Goal: Use online tool/utility: Utilize a website feature to perform a specific function

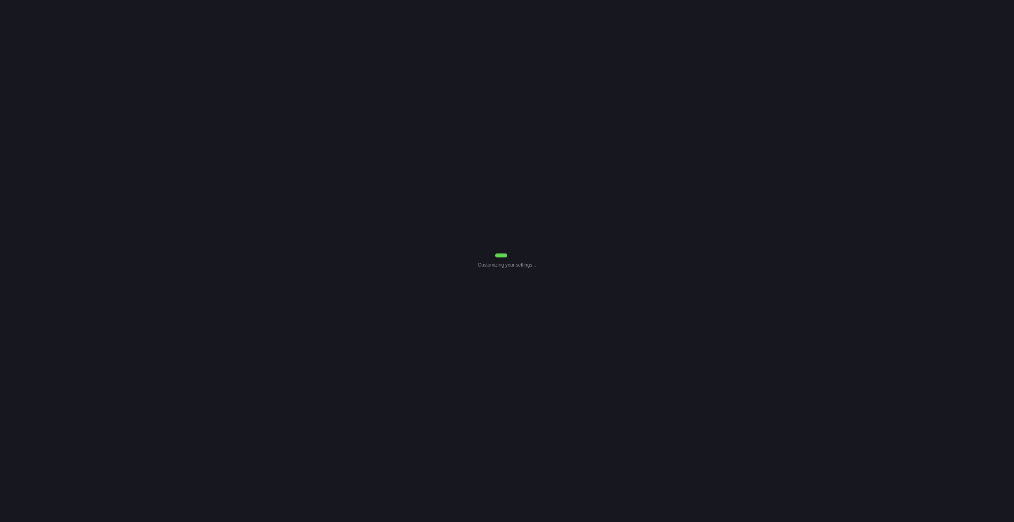
select select "Common Use"
select select "7"
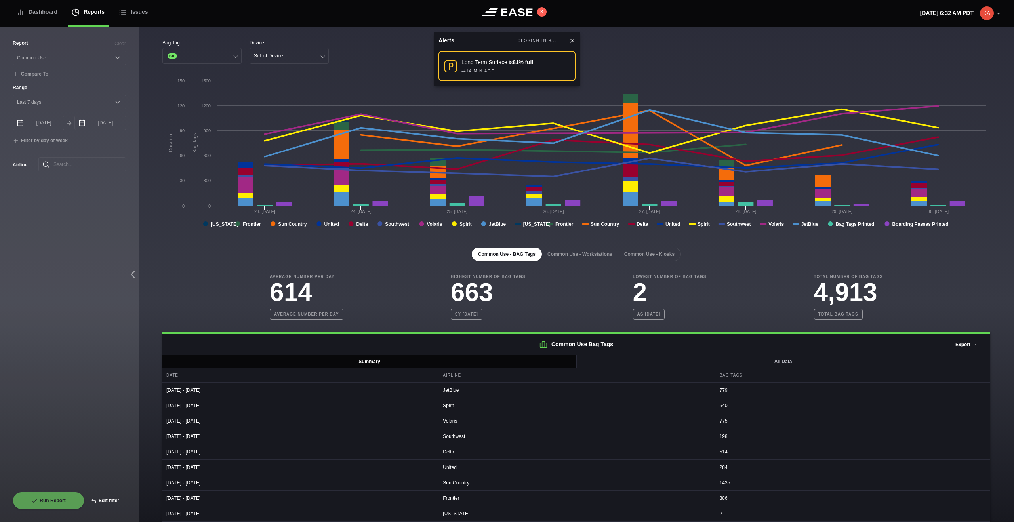
click at [574, 41] on icon at bounding box center [572, 41] width 6 height 6
